Goal: Navigation & Orientation: Find specific page/section

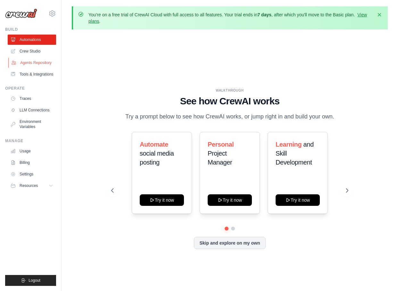
click at [34, 63] on link "Agents Repository" at bounding box center [32, 63] width 48 height 10
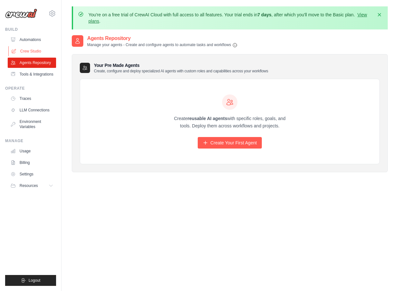
click at [33, 52] on link "Crew Studio" at bounding box center [32, 51] width 48 height 10
